Goal: Task Accomplishment & Management: Book appointment/travel/reservation

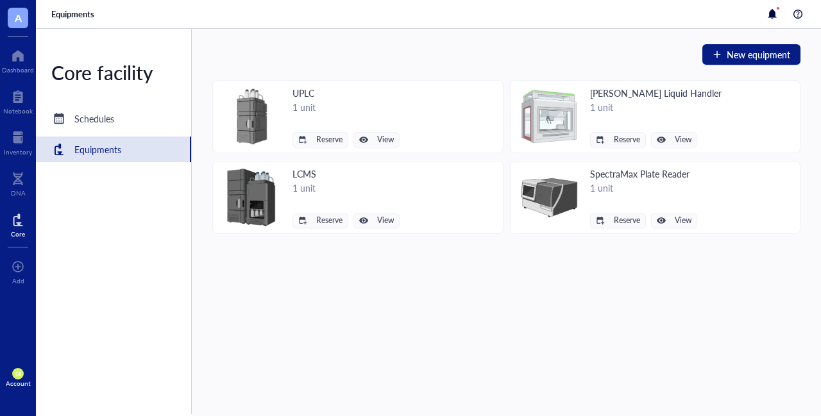
click at [258, 112] on img at bounding box center [252, 117] width 62 height 62
click at [319, 139] on span "Reserve" at bounding box center [329, 139] width 26 height 9
click at [281, 162] on span "UPLC" at bounding box center [302, 161] width 73 height 14
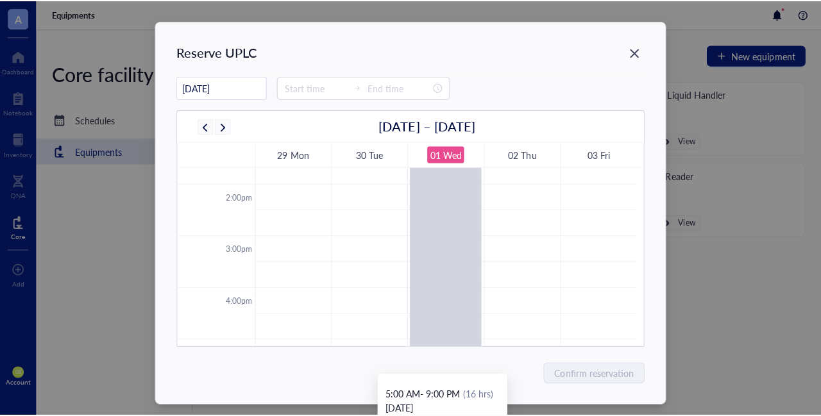
scroll to position [699, 0]
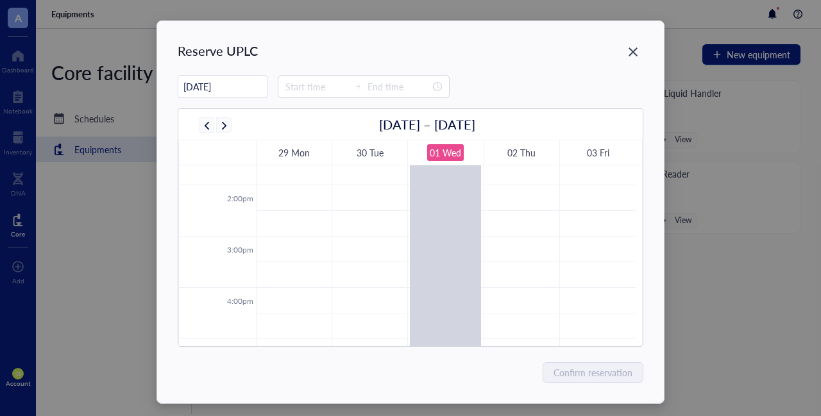
click at [374, 155] on div "30 Tue" at bounding box center [370, 153] width 27 height 15
type input "[DATE]"
click at [287, 92] on div at bounding box center [364, 86] width 172 height 23
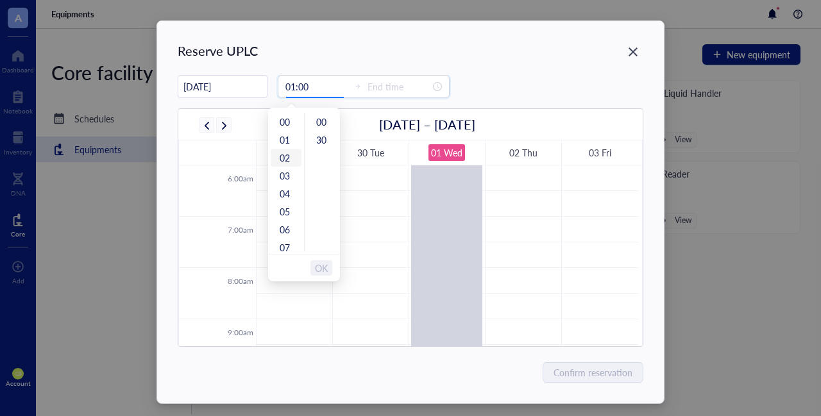
type input "02:00"
click at [286, 165] on div "13" at bounding box center [286, 164] width 31 height 18
type input "14:00"
type input "00:00"
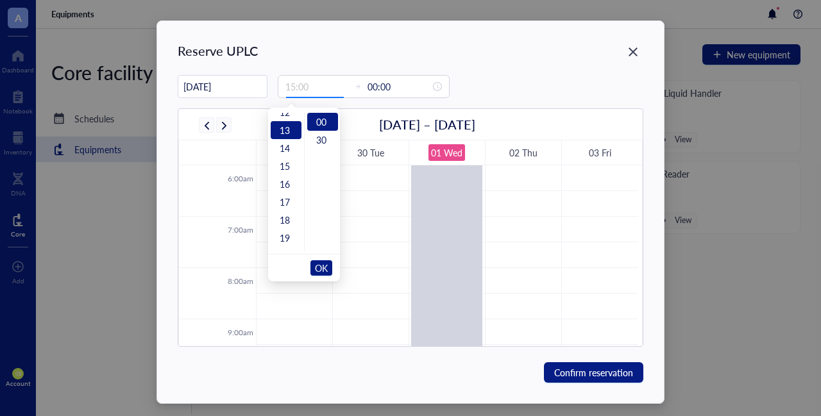
scroll to position [233, 0]
click at [289, 190] on div "17" at bounding box center [286, 194] width 31 height 18
click at [282, 155] on div "13" at bounding box center [286, 153] width 31 height 18
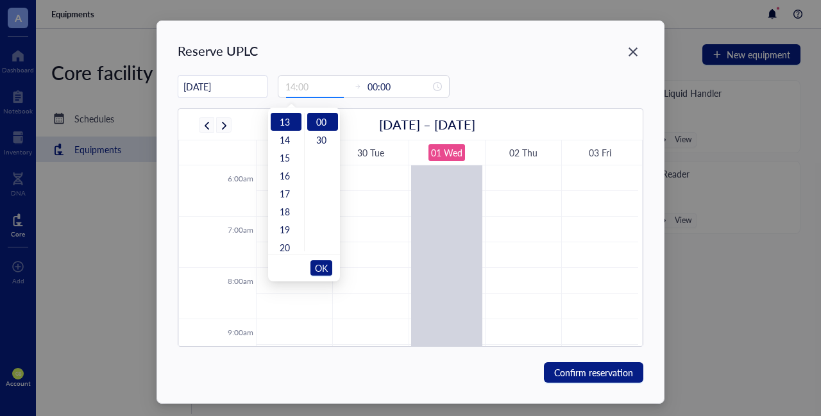
type input "13:00"
click at [377, 89] on input "00:00" at bounding box center [399, 87] width 63 height 14
click at [368, 85] on input "00:00" at bounding box center [399, 87] width 63 height 14
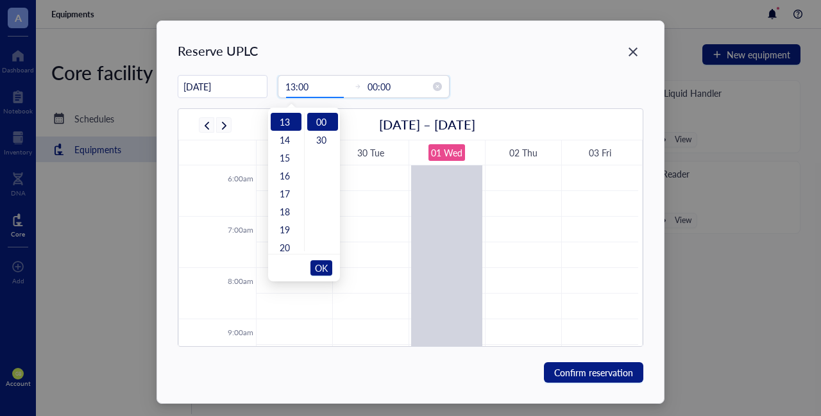
click at [368, 88] on input "00:00" at bounding box center [399, 87] width 63 height 14
click at [317, 273] on span "OK" at bounding box center [321, 268] width 13 height 24
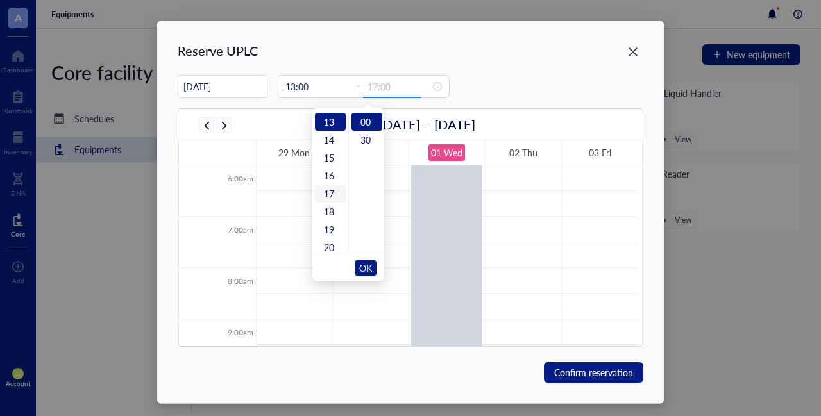
click at [330, 195] on div "17" at bounding box center [330, 194] width 31 height 18
type input "17:00"
click at [359, 267] on span "OK" at bounding box center [365, 268] width 13 height 24
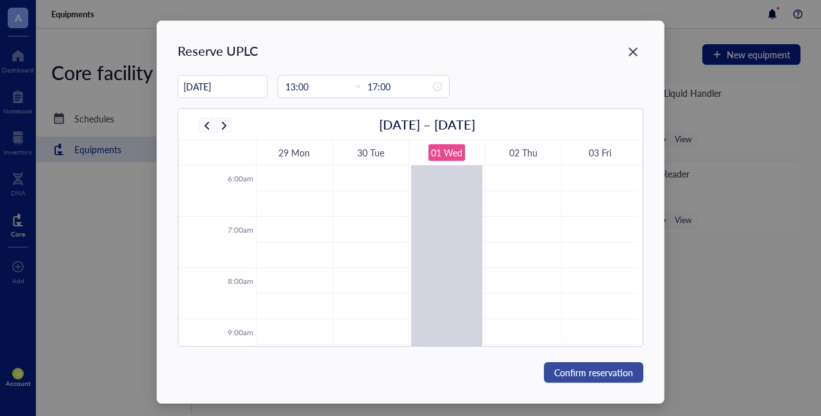
click at [598, 376] on span "Confirm reservation" at bounding box center [593, 373] width 79 height 14
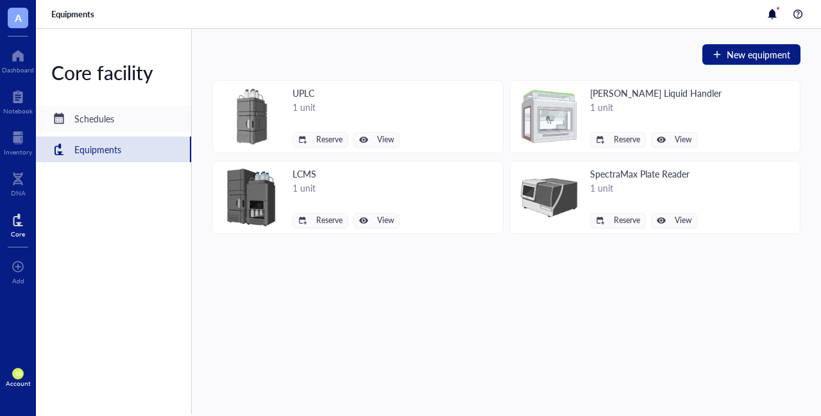
click at [101, 116] on div "Schedules" at bounding box center [94, 119] width 40 height 14
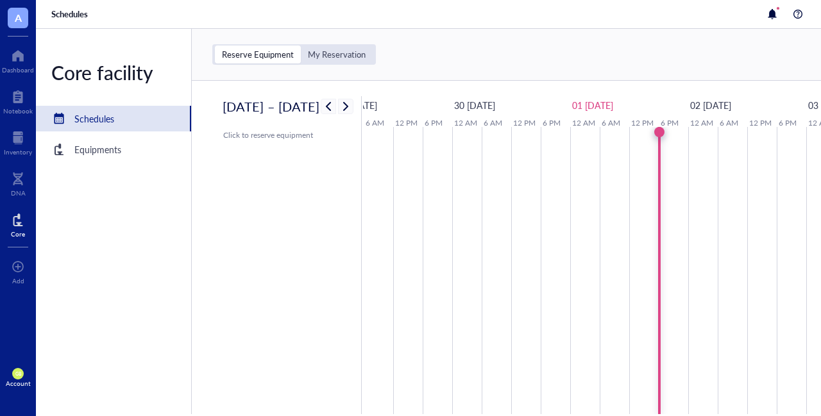
scroll to position [0, 30]
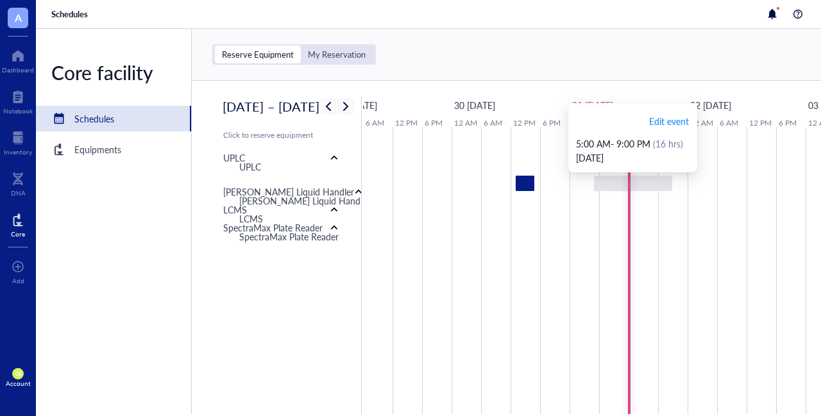
click at [616, 188] on div at bounding box center [633, 183] width 78 height 15
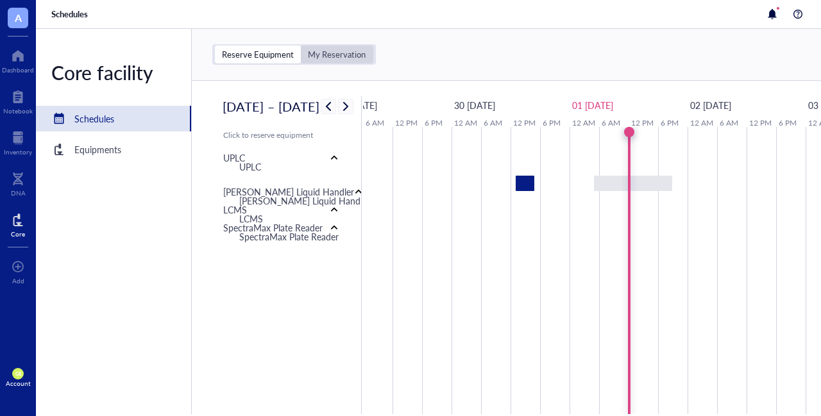
click at [336, 53] on div "My Reservation" at bounding box center [337, 55] width 58 height 12
click at [301, 46] on input "My Reservation" at bounding box center [301, 46] width 0 height 0
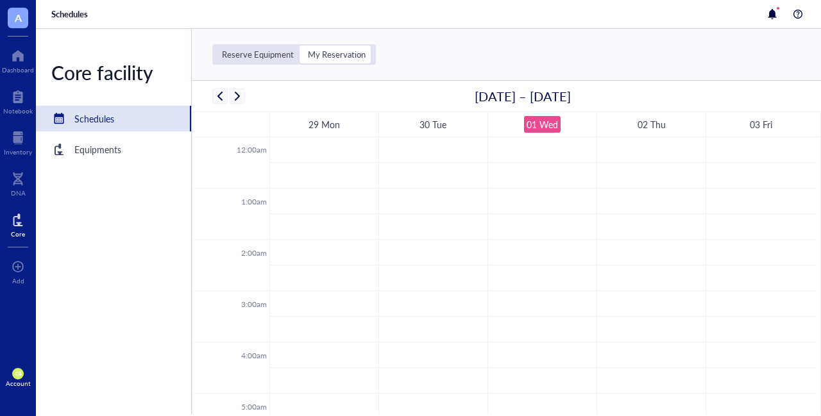
scroll to position [309, 0]
click at [258, 54] on div "Reserve Equipment" at bounding box center [258, 55] width 72 height 12
click at [215, 46] on input "Reserve Equipment" at bounding box center [215, 46] width 0 height 0
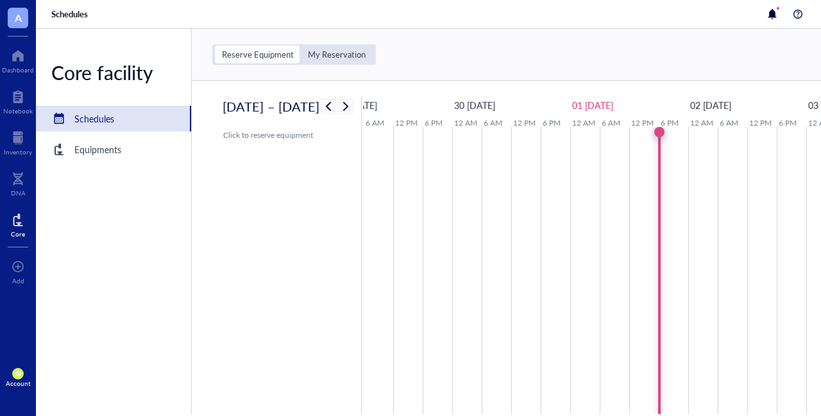
scroll to position [0, 30]
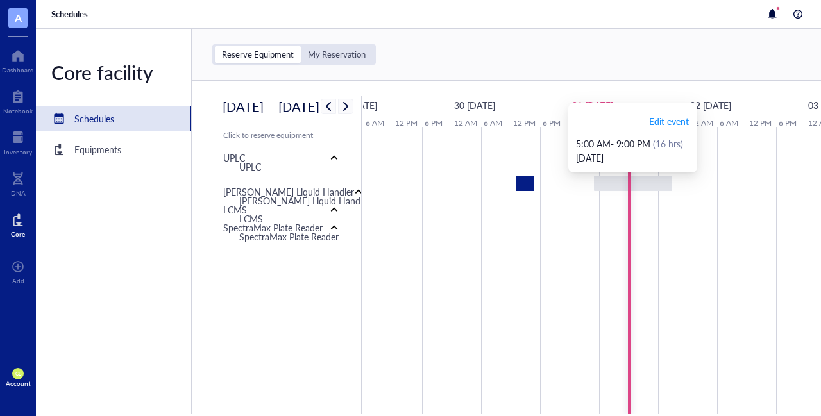
click at [609, 189] on div at bounding box center [633, 183] width 78 height 15
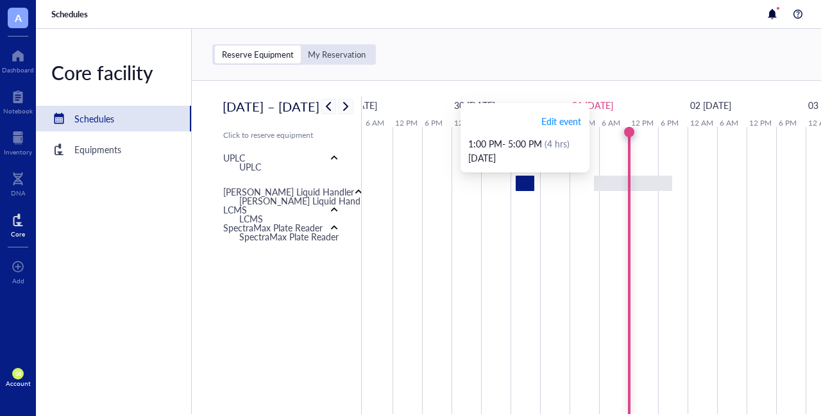
click at [520, 187] on div at bounding box center [525, 183] width 19 height 15
click at [526, 189] on div at bounding box center [525, 183] width 19 height 15
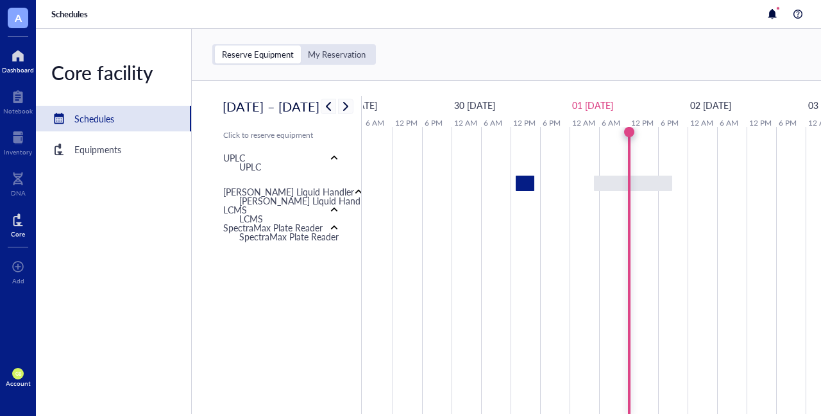
click at [21, 52] on div at bounding box center [18, 56] width 32 height 21
